Goal: Find specific page/section: Find specific page/section

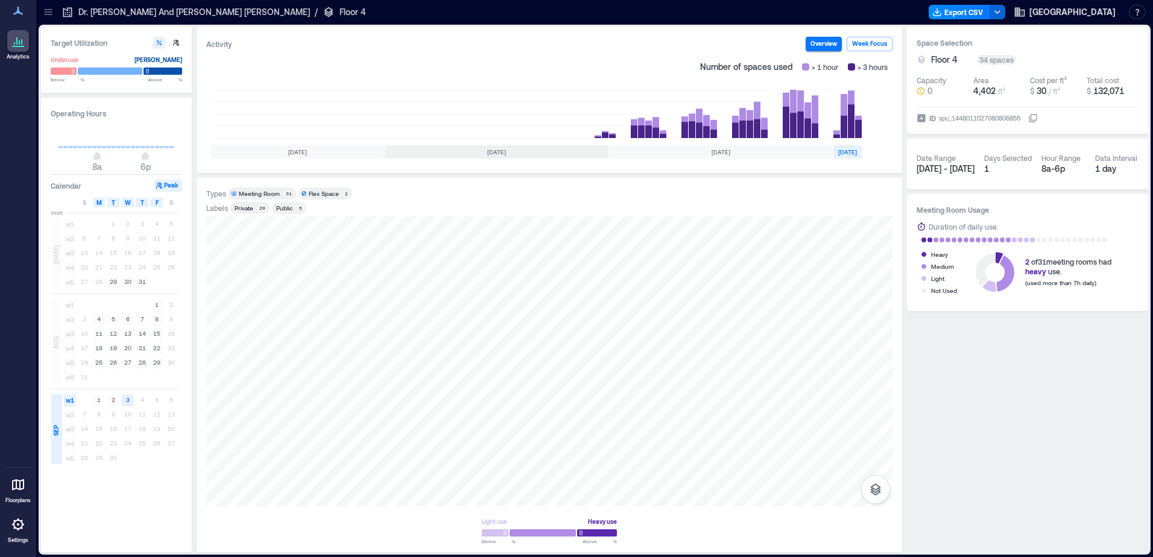
click at [100, 11] on p "Dr. [PERSON_NAME] And [PERSON_NAME] [PERSON_NAME]" at bounding box center [194, 12] width 232 height 12
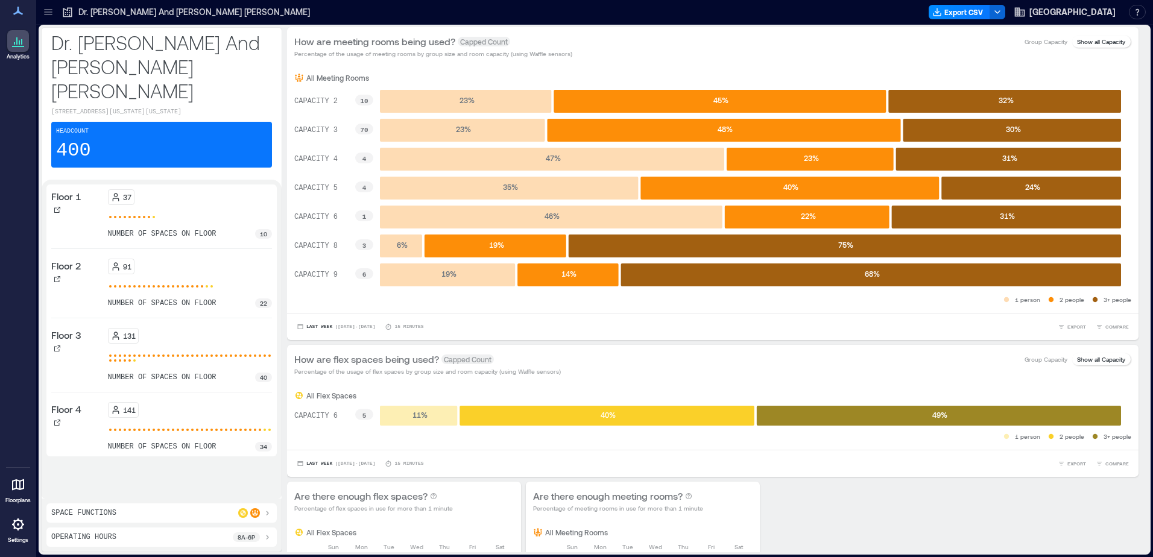
click at [66, 328] on p "Floor 3" at bounding box center [66, 335] width 30 height 14
click at [58, 345] on icon at bounding box center [57, 348] width 6 height 6
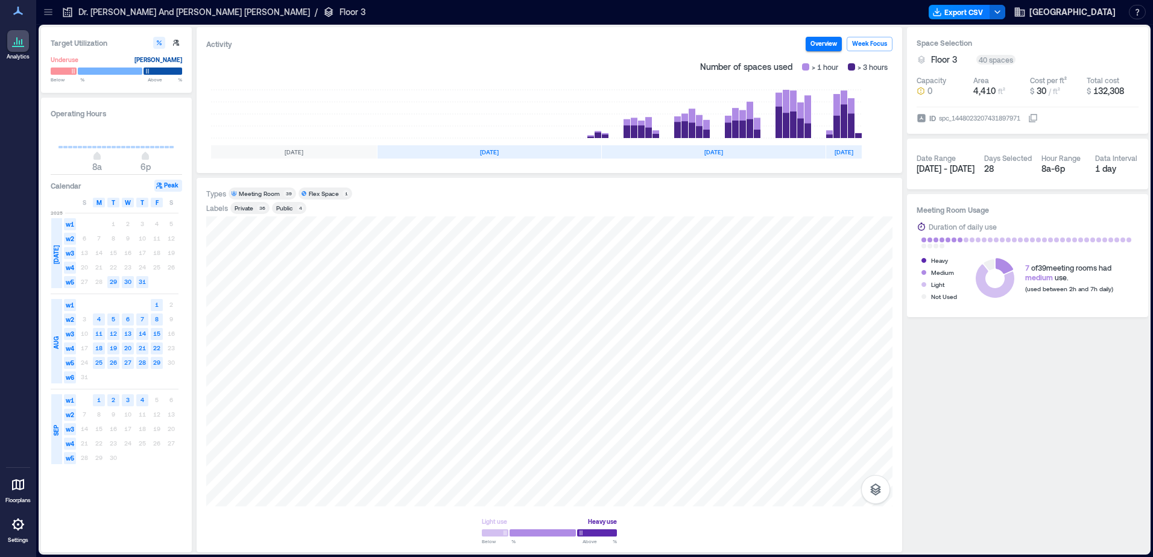
click at [97, 10] on p "Dr. [PERSON_NAME] And [PERSON_NAME] [PERSON_NAME]" at bounding box center [194, 12] width 232 height 12
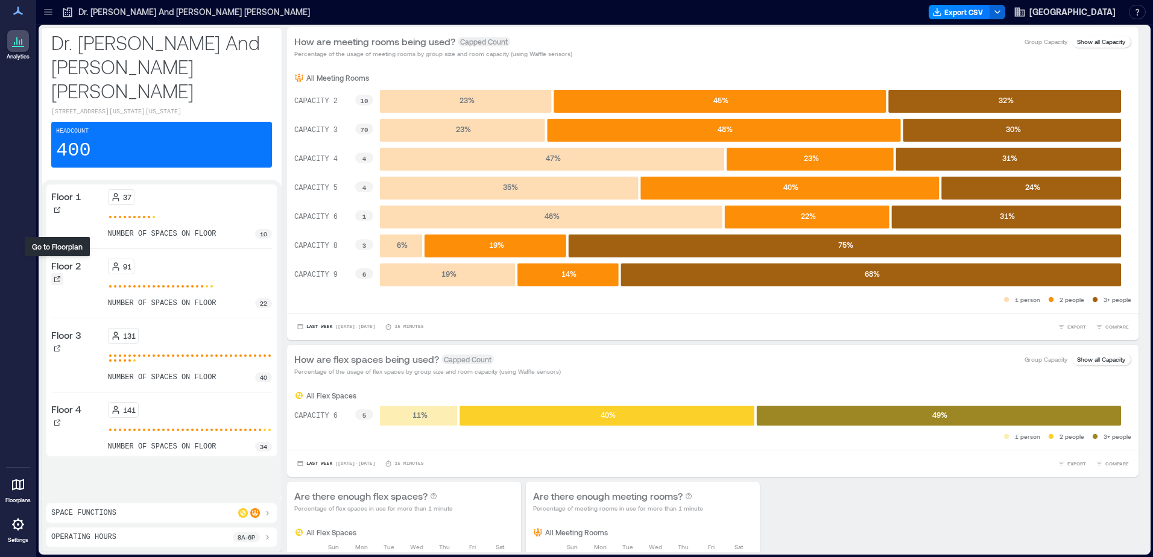
click at [57, 276] on icon at bounding box center [57, 279] width 7 height 7
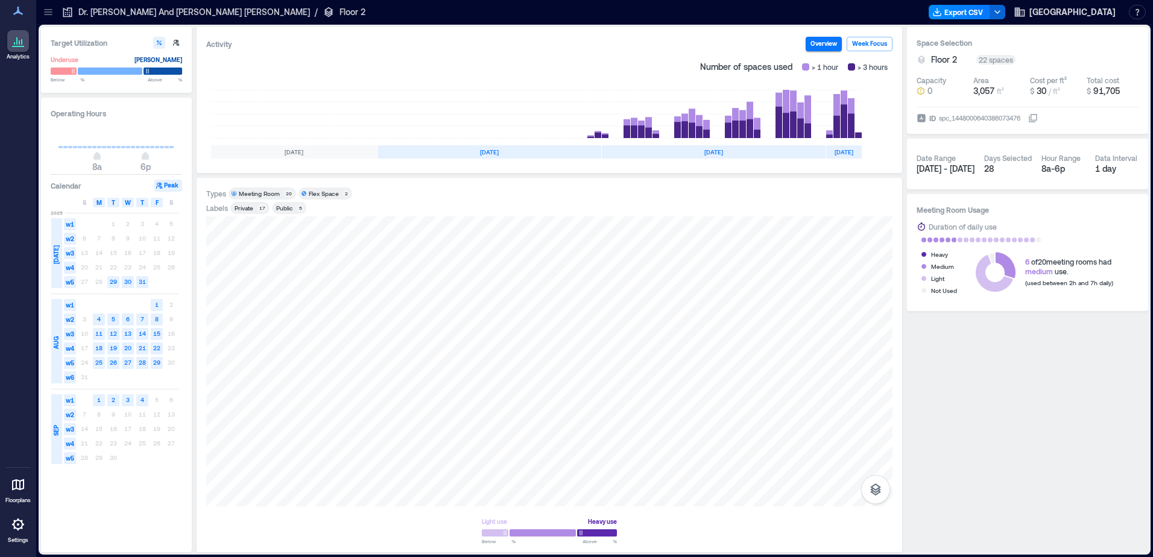
click at [90, 7] on p "Dr. [PERSON_NAME] And [PERSON_NAME] [PERSON_NAME]" at bounding box center [194, 12] width 232 height 12
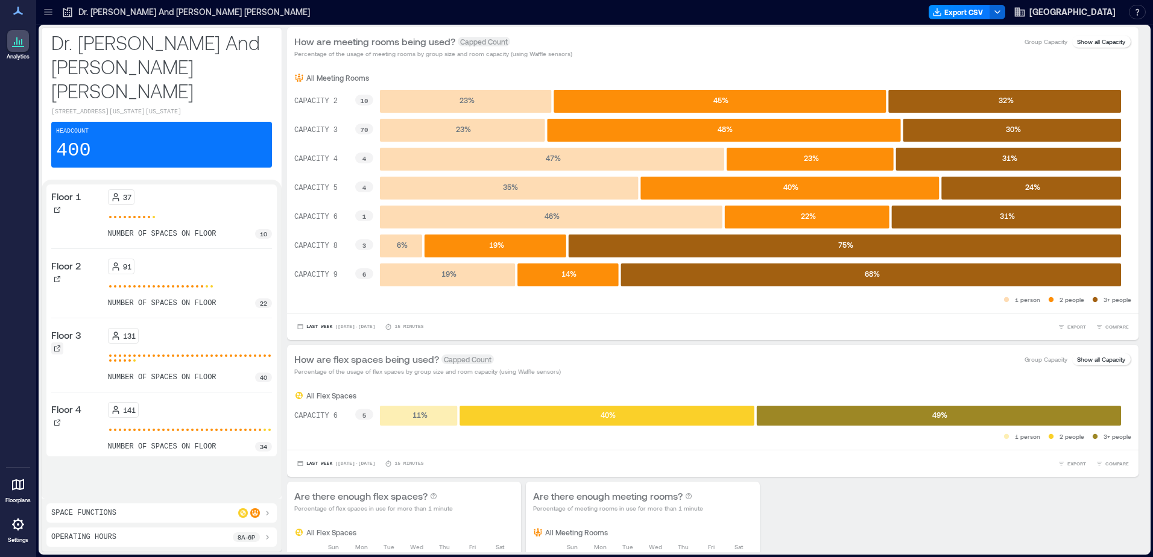
click at [57, 345] on icon at bounding box center [57, 348] width 6 height 6
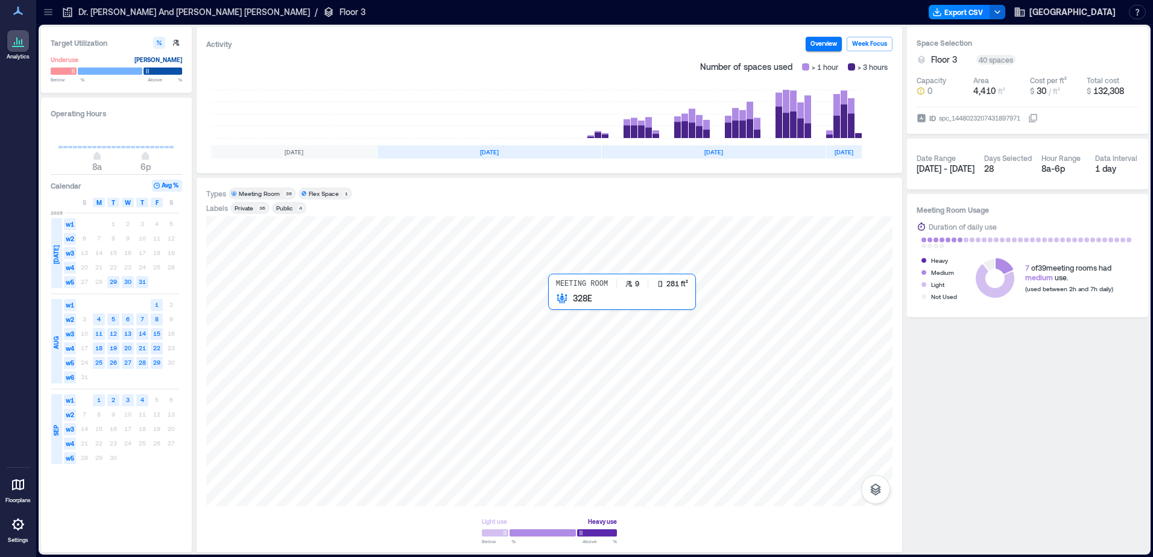
click at [560, 300] on div at bounding box center [549, 361] width 686 height 290
